Goal: Navigation & Orientation: Find specific page/section

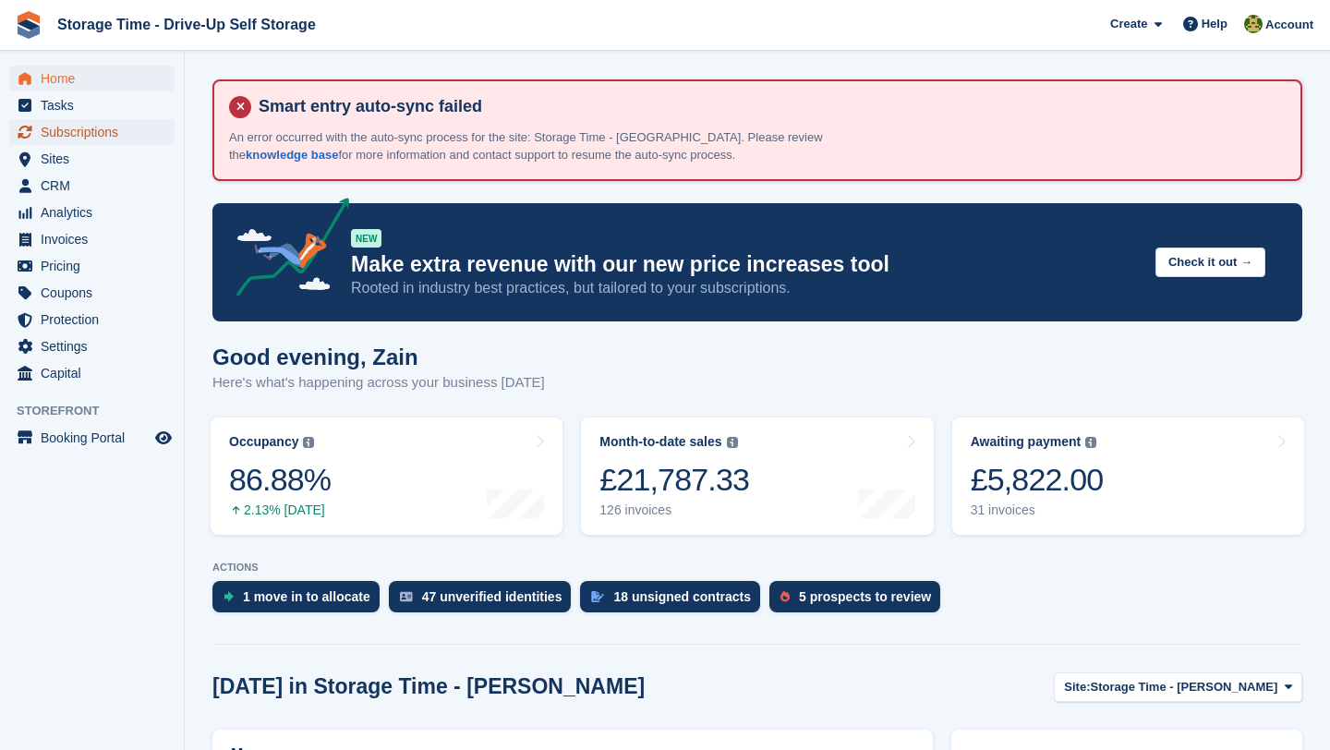
click at [158, 130] on link "Subscriptions" at bounding box center [91, 132] width 165 height 26
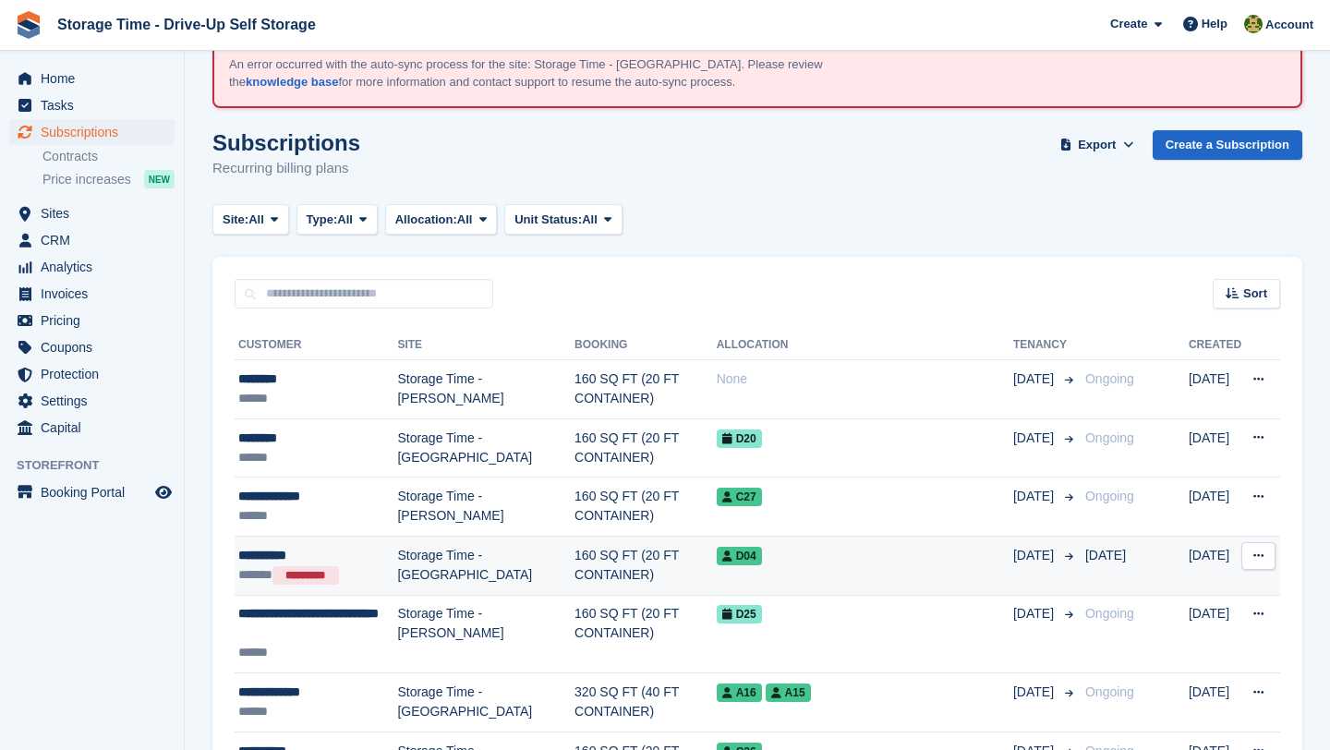
scroll to position [75, 0]
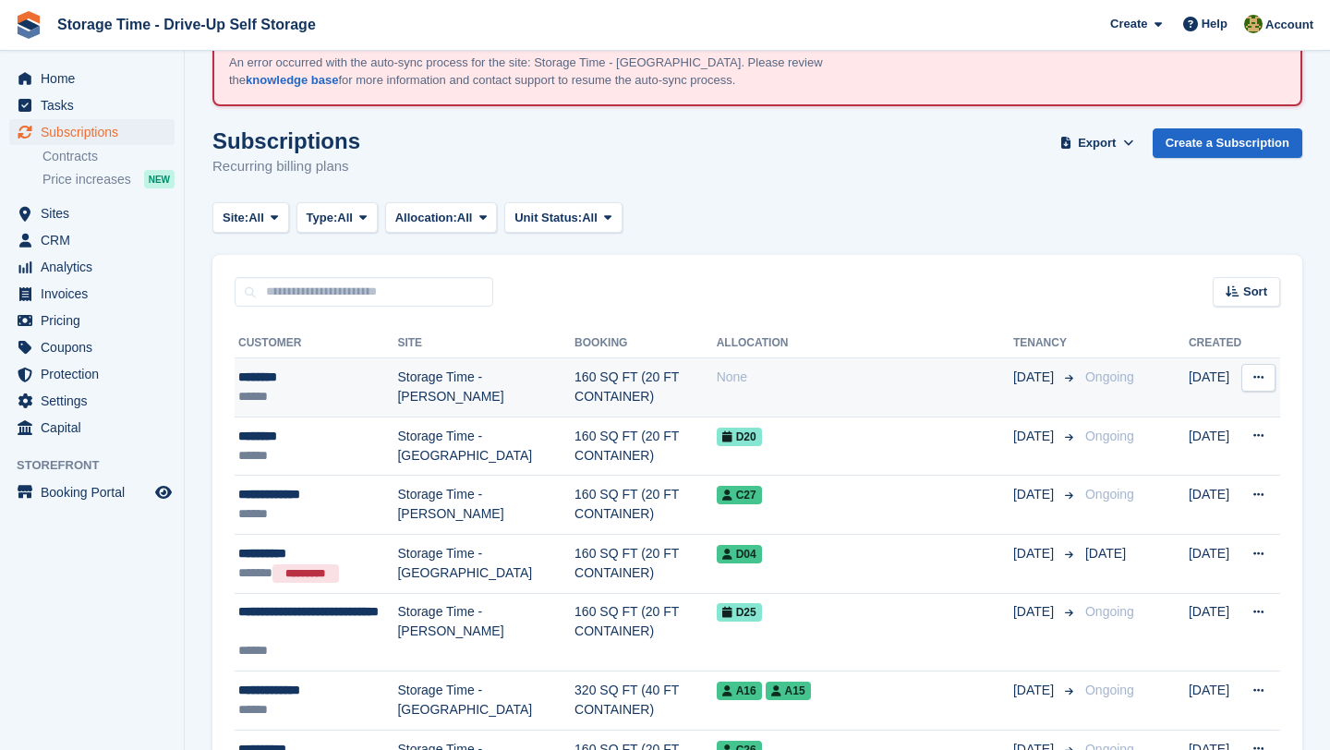
click at [599, 399] on td "160 SQ FT (20 FT CONTAINER)" at bounding box center [646, 387] width 142 height 59
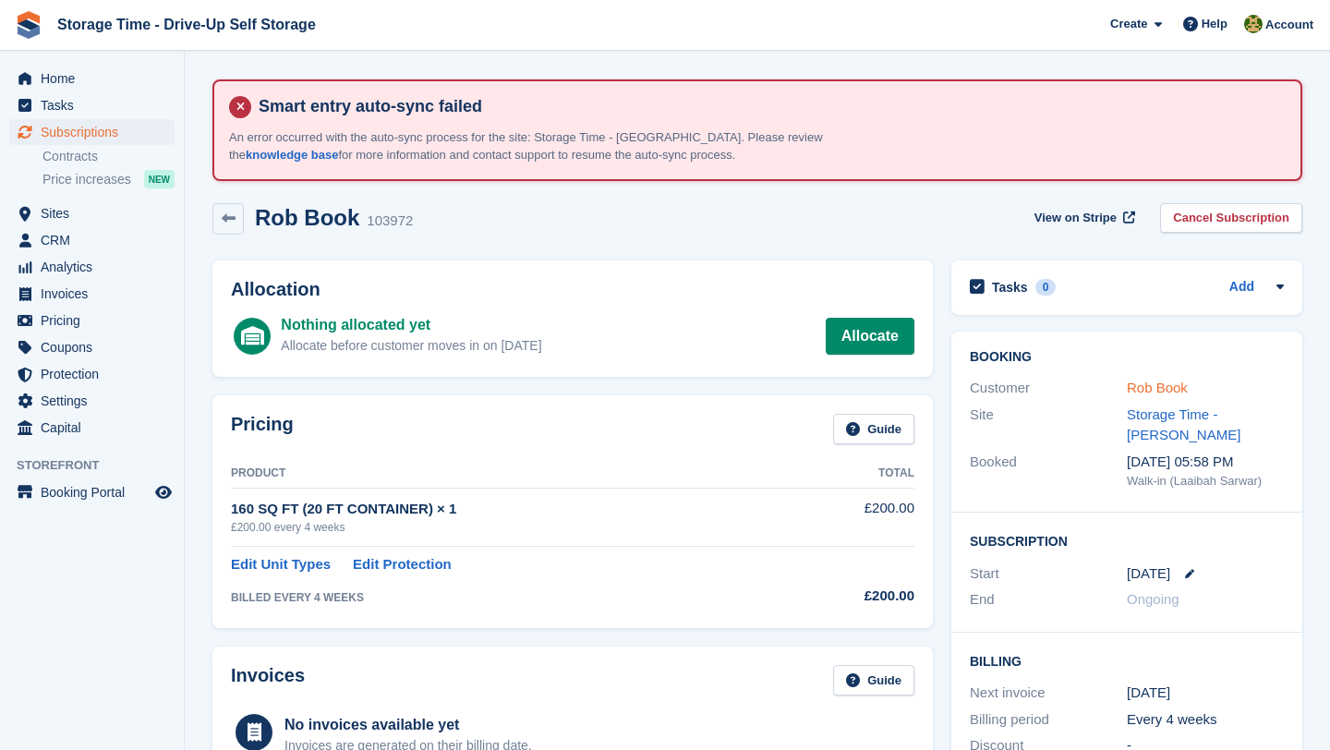
click at [1178, 393] on link "Rob Book" at bounding box center [1157, 388] width 61 height 16
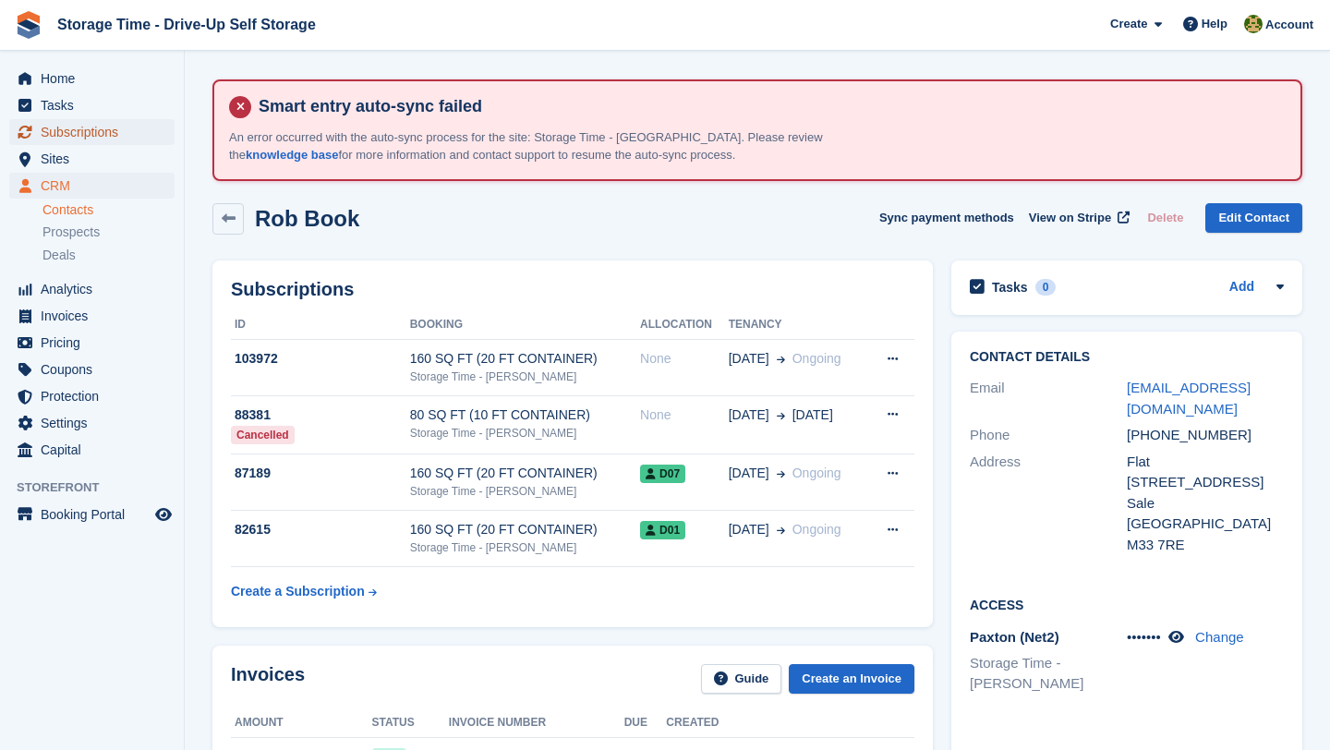
click at [122, 134] on span "Subscriptions" at bounding box center [96, 132] width 111 height 26
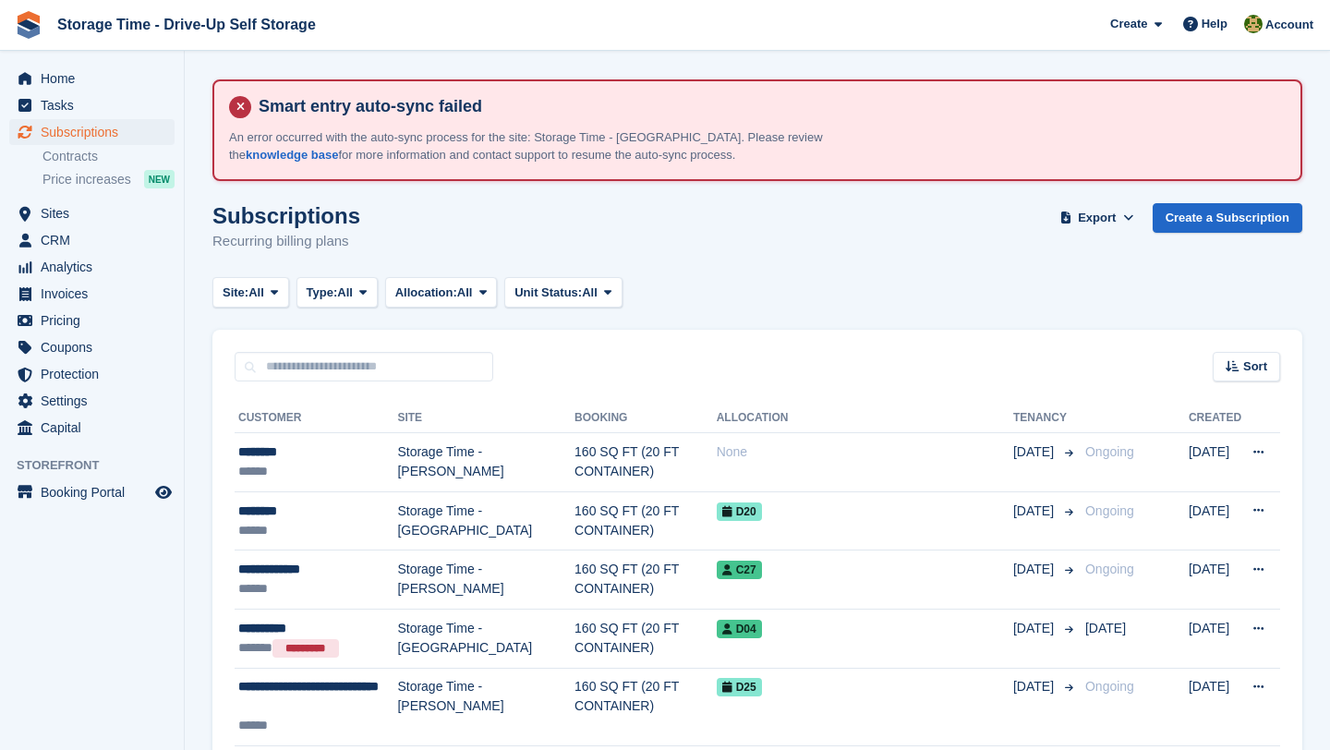
click at [130, 65] on div "Home Tasks Subscriptions Subscriptions Subscriptions Contracts Price increases …" at bounding box center [92, 249] width 184 height 383
click at [130, 68] on span "Home" at bounding box center [96, 79] width 111 height 26
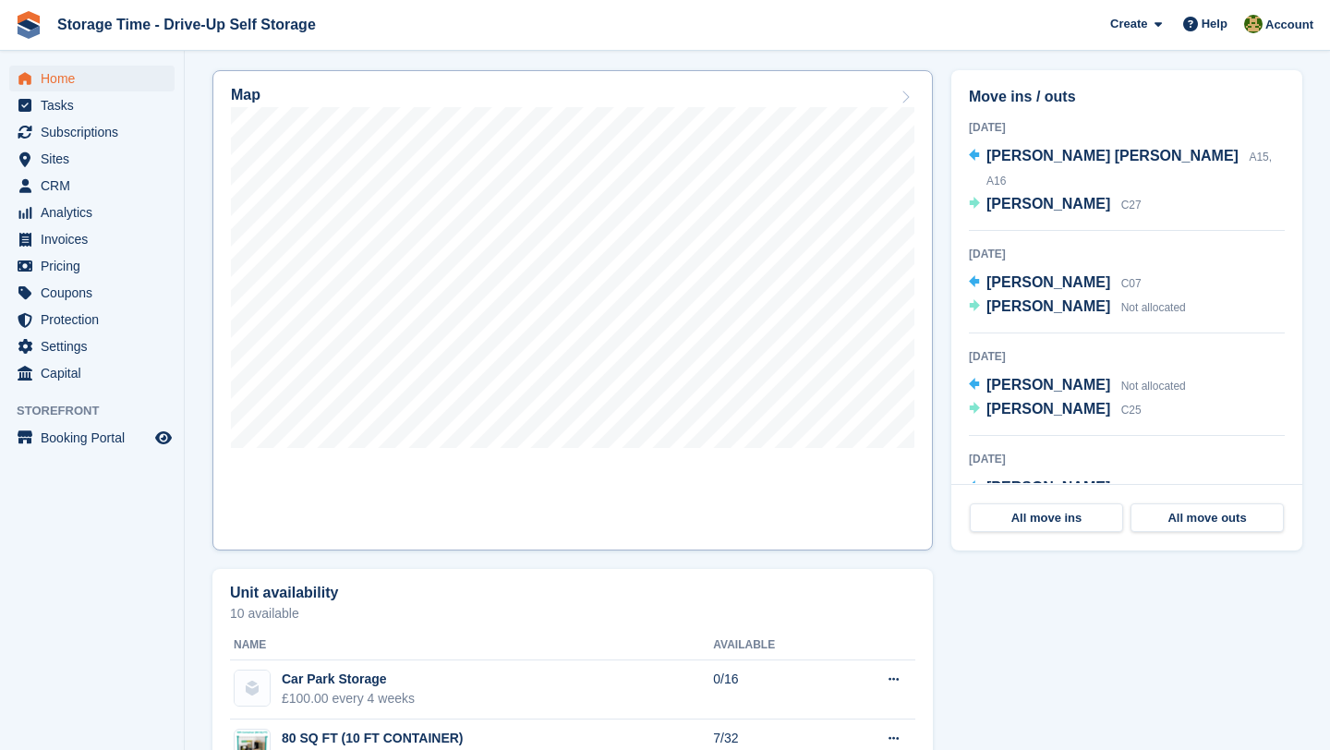
scroll to position [653, 0]
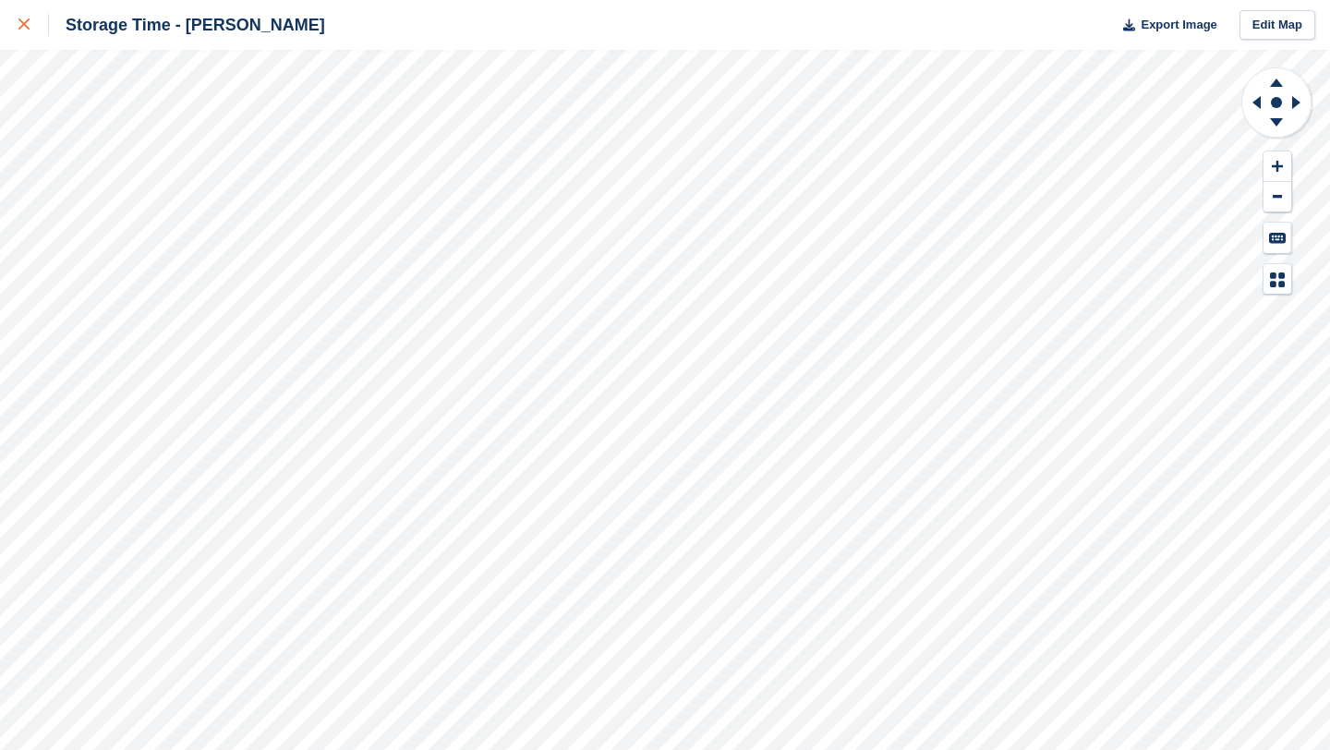
click at [29, 33] on div at bounding box center [33, 25] width 30 height 22
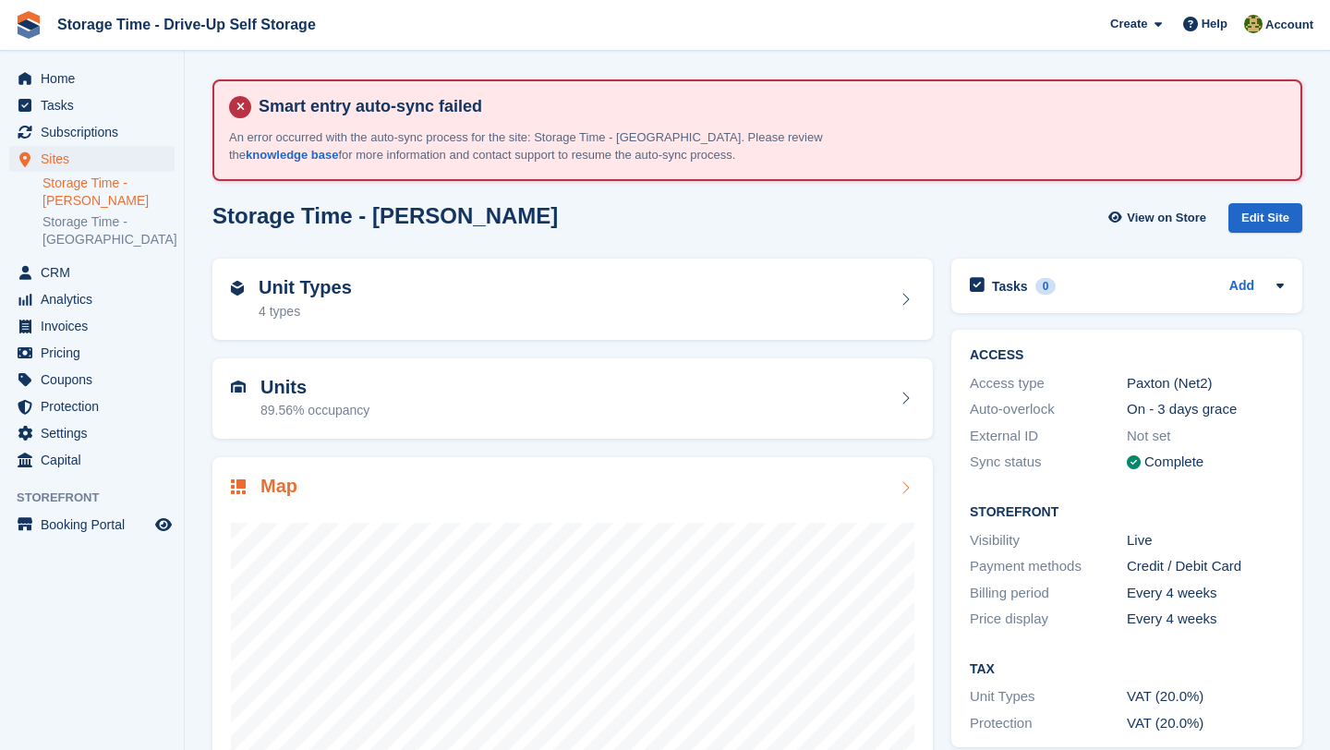
scroll to position [161, 0]
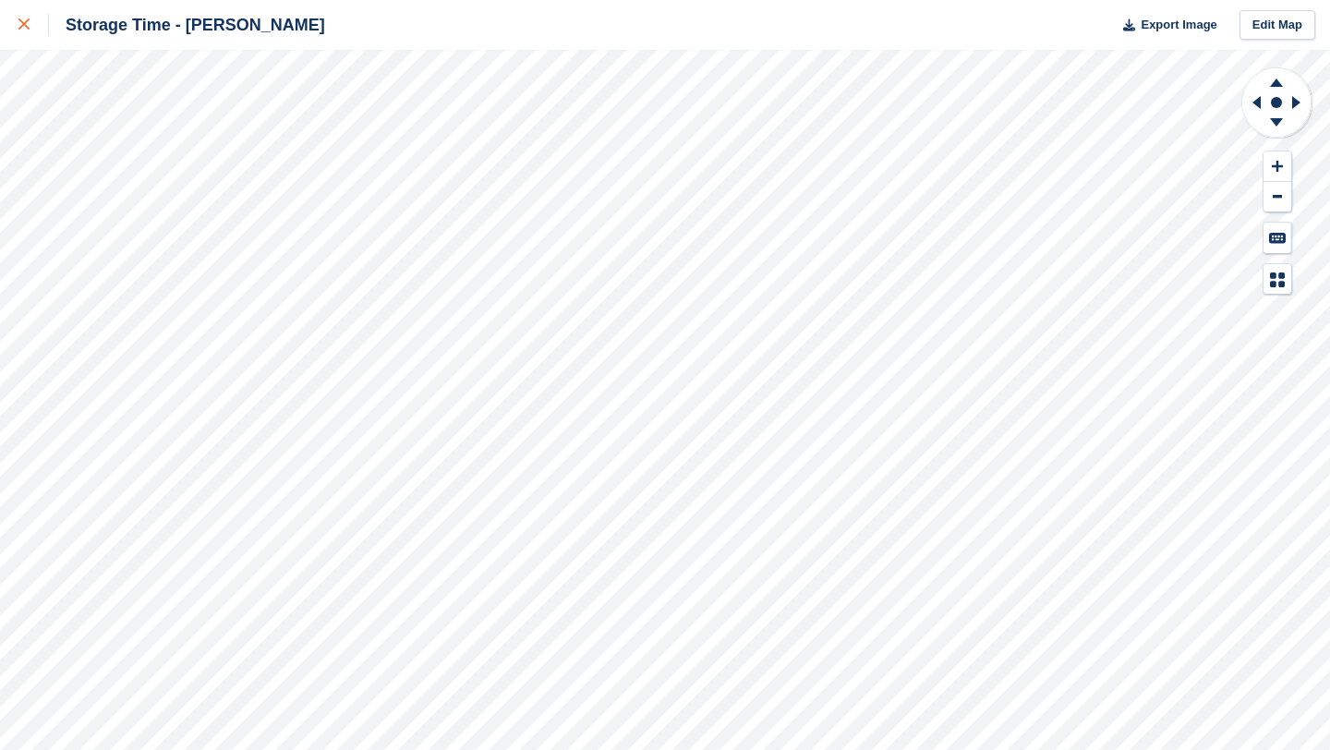
click at [28, 14] on div at bounding box center [33, 25] width 30 height 22
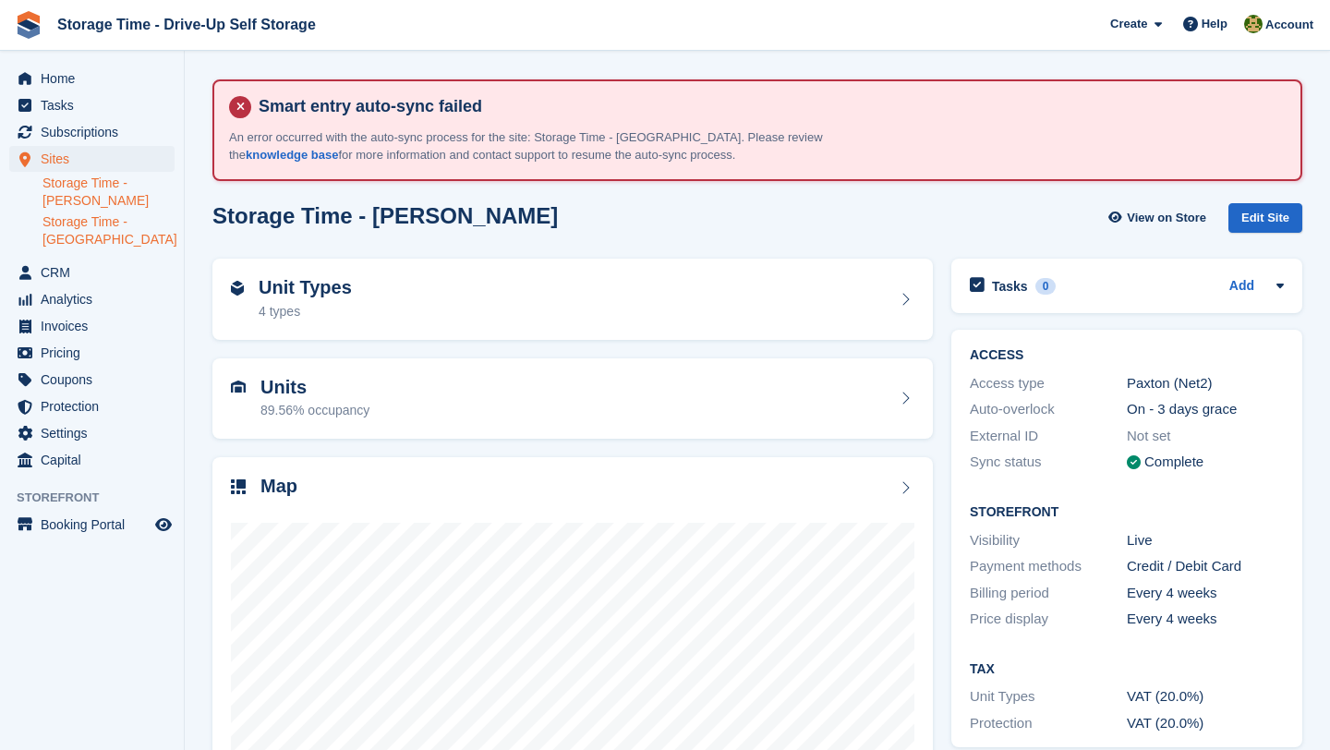
click at [137, 230] on link "Storage Time - [GEOGRAPHIC_DATA]" at bounding box center [108, 230] width 132 height 35
